Goal: Task Accomplishment & Management: Use online tool/utility

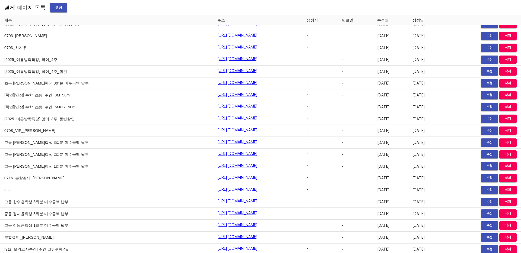
scroll to position [6148, 0]
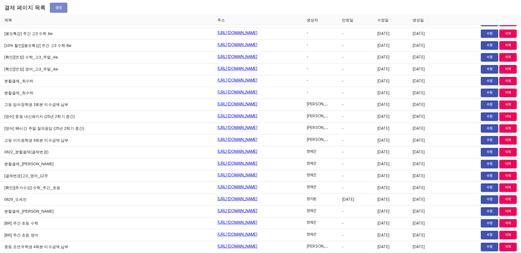
click at [57, 11] on span "생성" at bounding box center [58, 7] width 9 height 7
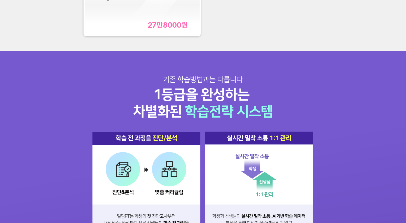
scroll to position [521, 0]
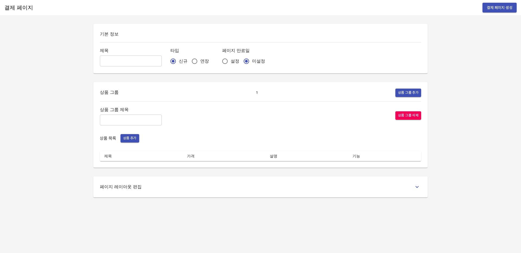
click at [136, 64] on input "text" at bounding box center [131, 61] width 62 height 11
type input "0905_[PERSON_NAME]"
click at [189, 64] on input "연장" at bounding box center [194, 61] width 11 height 11
radio input "true"
click at [219, 64] on input "설정" at bounding box center [224, 61] width 11 height 11
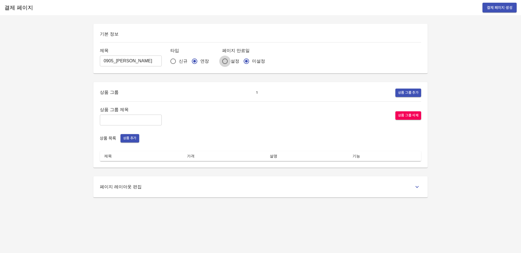
radio input "true"
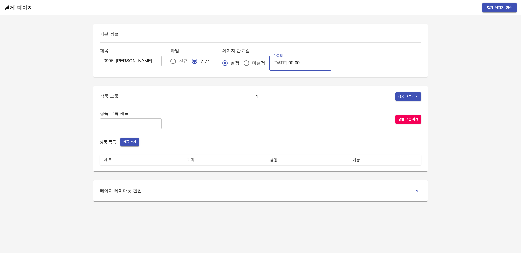
click at [293, 64] on input "2025-09-06 00:00" at bounding box center [300, 63] width 62 height 15
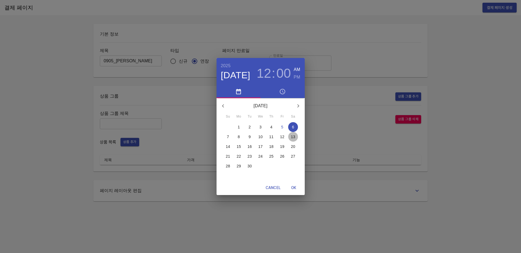
click at [293, 140] on button "13" at bounding box center [293, 137] width 10 height 10
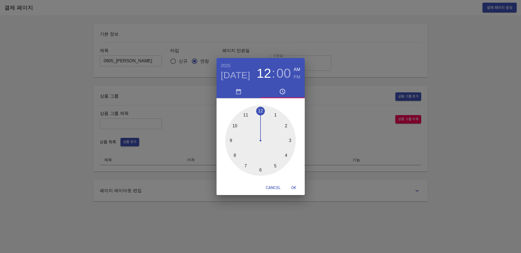
click at [291, 188] on span "OK" at bounding box center [293, 188] width 13 height 7
type input "2025-09-13 00:00"
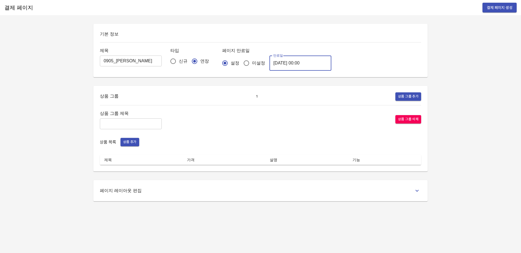
click at [139, 126] on input "text" at bounding box center [131, 124] width 62 height 11
type input "주말_특별PT"
click at [132, 141] on span "상품 추가" at bounding box center [129, 142] width 13 height 6
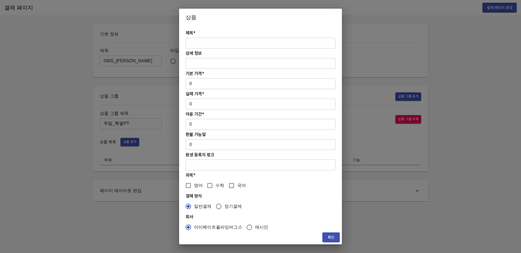
click at [216, 42] on input "text" at bounding box center [261, 43] width 150 height 11
paste input "[연장] 주말 고등 6시간 수학 4주(약 1개월) 특별PT"
click at [189, 43] on input "[연장] 주말 고등 6시간 수학 4주(약 1개월) 특별PT" at bounding box center [261, 43] width 150 height 11
type input "[연장] 주말 고등 6시간 수학 4주(약 1개월) 특별PT"
click at [208, 86] on input "0" at bounding box center [261, 83] width 150 height 11
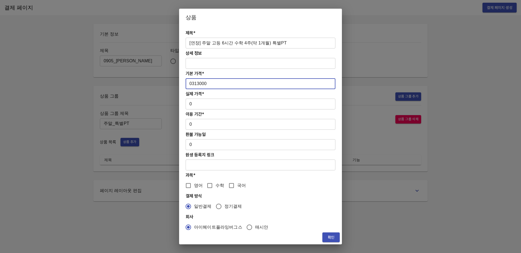
click at [193, 84] on input "0313000" at bounding box center [261, 83] width 150 height 11
click at [192, 83] on input "0313000" at bounding box center [261, 83] width 150 height 11
type input "313000"
click at [200, 108] on input "0" at bounding box center [261, 104] width 150 height 11
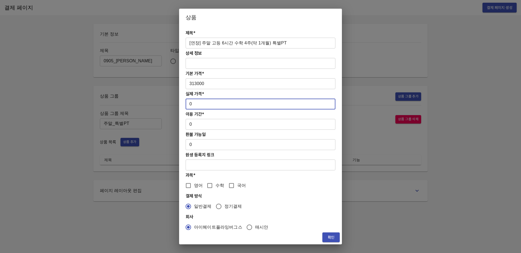
paste input "313000"
click at [192, 106] on input "0313000" at bounding box center [261, 104] width 150 height 11
type input "313000"
click at [217, 120] on input "0" at bounding box center [261, 124] width 150 height 11
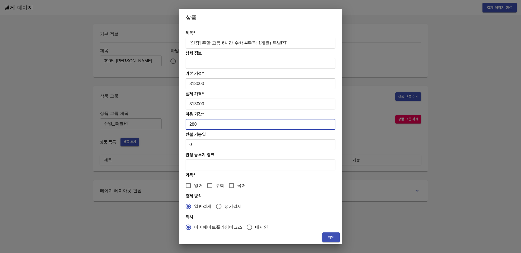
click at [215, 122] on input "280" at bounding box center [261, 124] width 150 height 11
type input "28"
click at [207, 188] on input "수학" at bounding box center [209, 185] width 11 height 11
checkbox input "true"
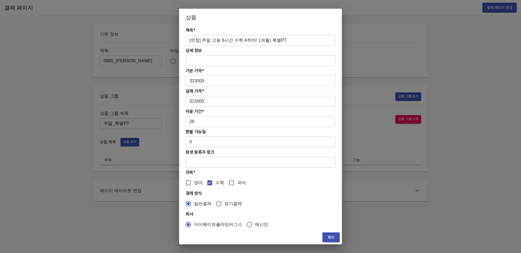
scroll to position [5, 0]
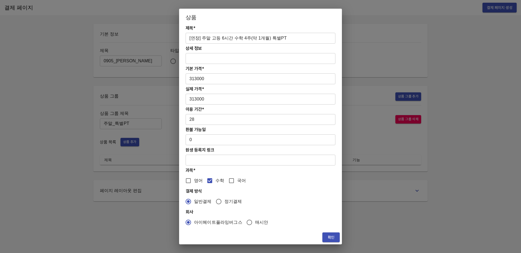
click at [336, 239] on button "확인" at bounding box center [330, 238] width 17 height 10
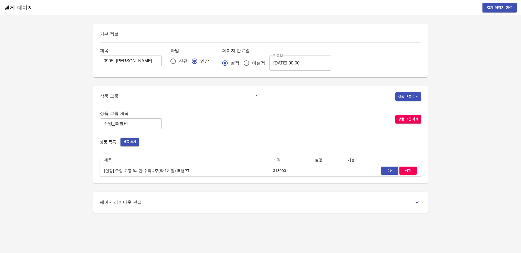
click at [502, 8] on span "결제 페이지 생성" at bounding box center [500, 7] width 26 height 7
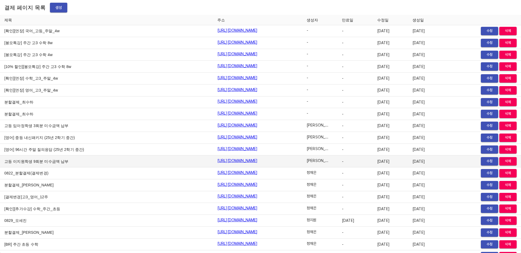
scroll to position [6159, 0]
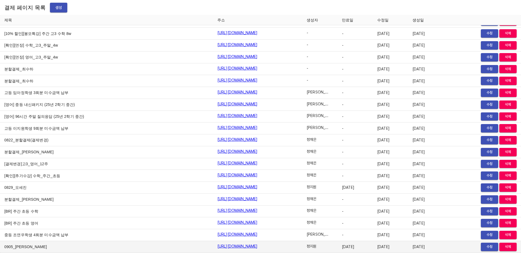
click at [227, 248] on link "https://payment.mildang.kr/B_SO3PRH7SdbFAyhOI4DA" at bounding box center [237, 246] width 40 height 5
drag, startPoint x: 275, startPoint y: 247, endPoint x: 164, endPoint y: 248, distance: 110.5
click at [213, 248] on td "https://payment.mildang.kr/B_SO3PRH7SdbFAyhOI4DA" at bounding box center [257, 248] width 89 height 12
copy link "https://payment.mildang.kr/B_SO3PRH7SdbFAyhOI4DA"
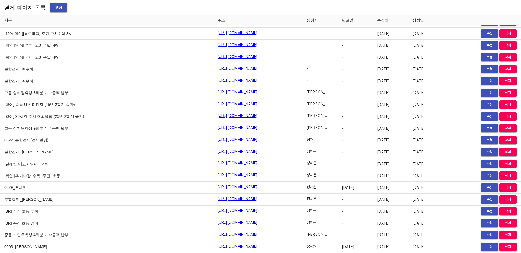
click at [54, 8] on span "생성" at bounding box center [58, 7] width 9 height 7
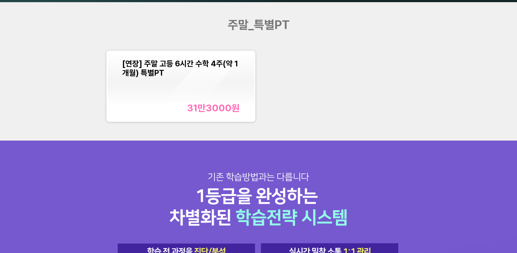
scroll to position [636, 0]
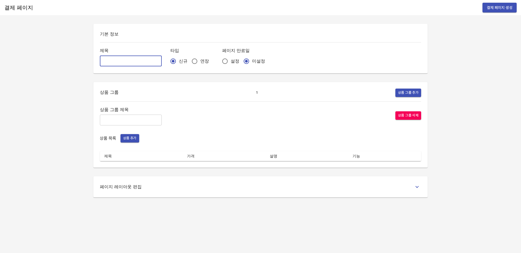
click at [129, 65] on input "text" at bounding box center [131, 61] width 62 height 11
type input "0905_[PERSON_NAME]"
click at [189, 65] on input "연장" at bounding box center [194, 61] width 11 height 11
radio input "true"
click at [219, 60] on input "설정" at bounding box center [224, 61] width 11 height 11
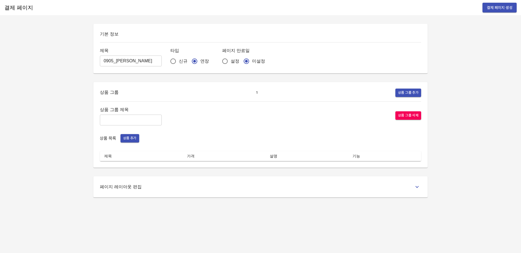
radio input "true"
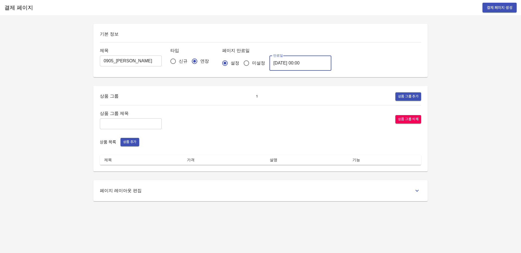
click at [291, 63] on input "[DATE] 00:00" at bounding box center [300, 63] width 62 height 15
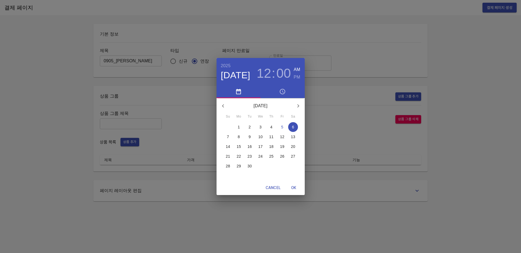
click at [293, 136] on p "13" at bounding box center [293, 136] width 4 height 5
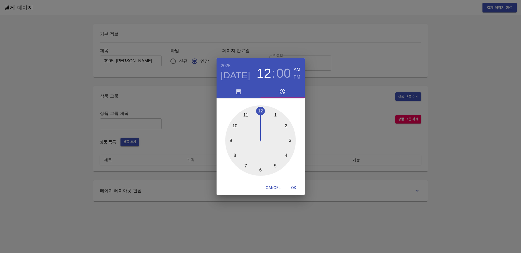
click at [353, 50] on div "[DATE] 12 : 00 AM PM 1 2 3 4 5 6 7 8 9 10 11 12 Cancel OK" at bounding box center [260, 126] width 521 height 253
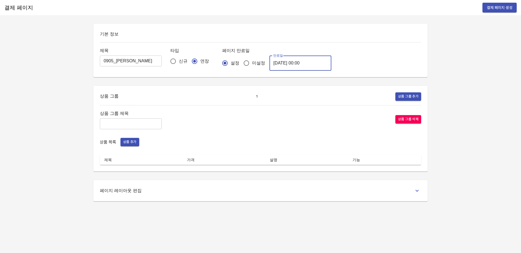
click at [291, 62] on input "[DATE] 00:00" at bounding box center [300, 63] width 62 height 15
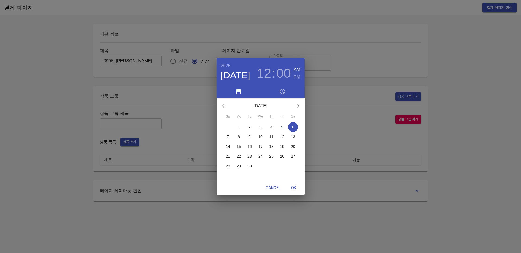
click at [293, 135] on p "13" at bounding box center [293, 136] width 4 height 5
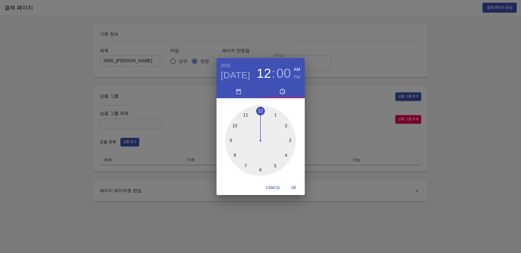
click at [293, 188] on span "OK" at bounding box center [293, 188] width 13 height 7
type input "2025-09-13 00:00"
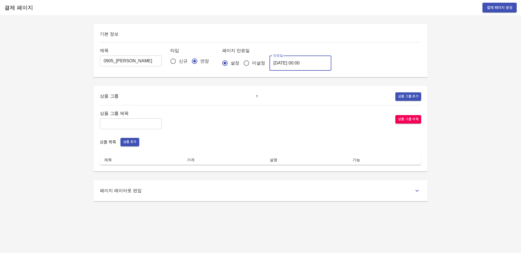
click at [121, 123] on input "text" at bounding box center [131, 124] width 62 height 11
type input "ㅈ"
click at [103, 123] on input "주간 집중관리" at bounding box center [131, 124] width 62 height 11
type input "주간 집중관리"
click at [140, 145] on div "상품 목록 상품 추가" at bounding box center [260, 142] width 321 height 8
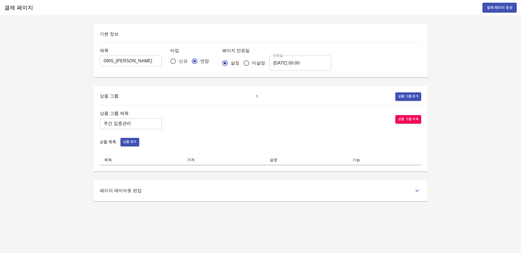
click at [131, 140] on span "상품 추가" at bounding box center [129, 142] width 13 height 6
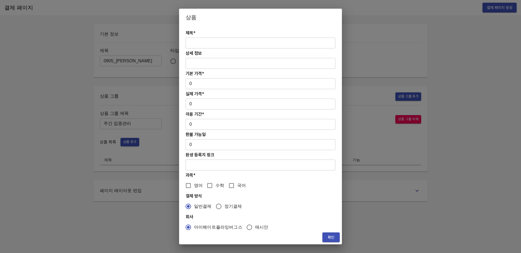
click at [208, 45] on input "text" at bounding box center [261, 43] width 150 height 11
paste input "[연장] 주간 집중관리 고2 수학PT 4주(약 1개월) 프로그램_120분"
type input "[연장] 주간 집중관리 고2 수학PT 4주(약 1개월) 프로그램_120분"
click at [205, 85] on input "0" at bounding box center [261, 83] width 150 height 11
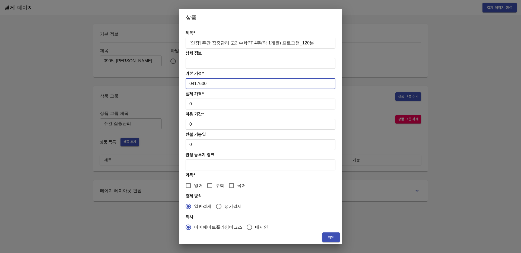
click at [193, 85] on input "0417600" at bounding box center [261, 83] width 150 height 11
click at [192, 85] on input "0417600" at bounding box center [261, 83] width 150 height 11
type input "417600"
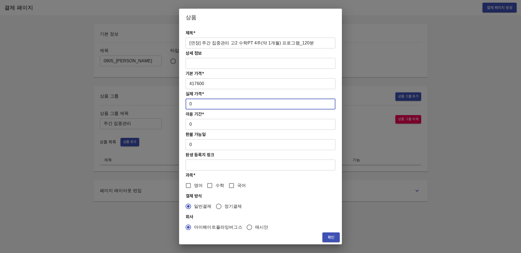
click at [202, 106] on input "0" at bounding box center [261, 104] width 150 height 11
click at [192, 104] on input "0417600" at bounding box center [261, 104] width 150 height 11
type input "417600"
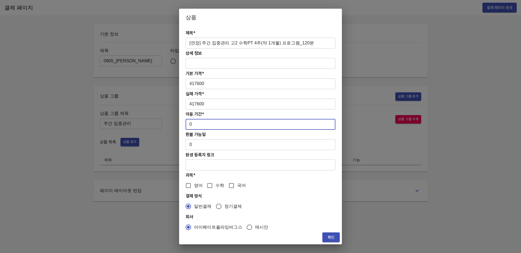
click at [203, 126] on input "0" at bounding box center [261, 124] width 150 height 11
click at [192, 125] on input "028" at bounding box center [261, 124] width 150 height 11
type input "28"
click at [210, 185] on input "수학" at bounding box center [209, 185] width 11 height 11
checkbox input "true"
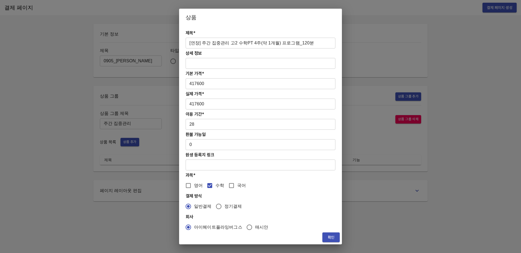
click at [330, 237] on span "확인" at bounding box center [331, 237] width 9 height 7
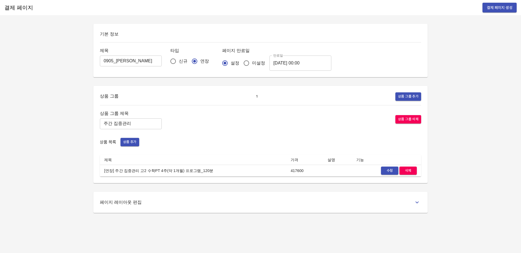
click at [499, 8] on span "결제 페이지 생성" at bounding box center [500, 7] width 26 height 7
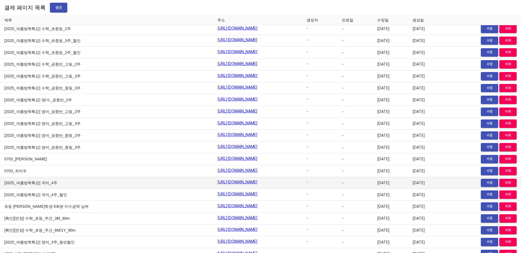
scroll to position [6171, 0]
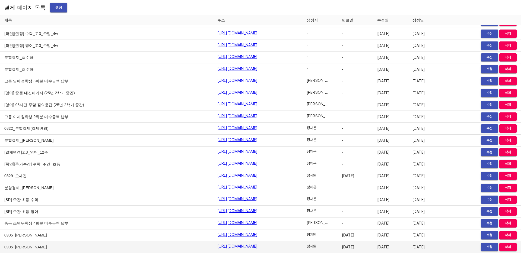
click at [237, 249] on link "https://payment.mildang.kr/S-DZAO2fdxc3NGKfLyY-v" at bounding box center [237, 246] width 40 height 5
drag, startPoint x: 270, startPoint y: 246, endPoint x: 163, endPoint y: 248, distance: 107.2
click at [213, 248] on td "https://payment.mildang.kr/S-DZAO2fdxc3NGKfLyY-v" at bounding box center [257, 248] width 89 height 12
copy link "https://payment.mildang.kr/S-DZAO2fdxc3NGKfLyY-v"
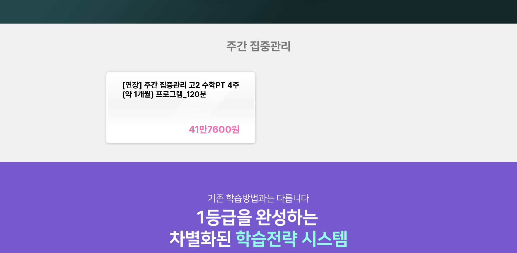
scroll to position [672, 0]
